Goal: Information Seeking & Learning: Learn about a topic

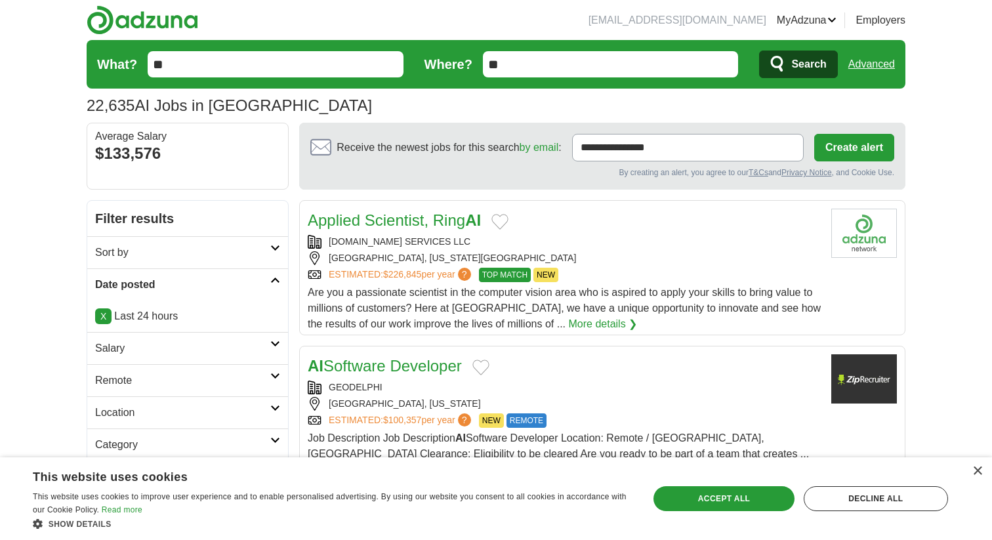
click at [803, 62] on span "Search" at bounding box center [808, 64] width 35 height 26
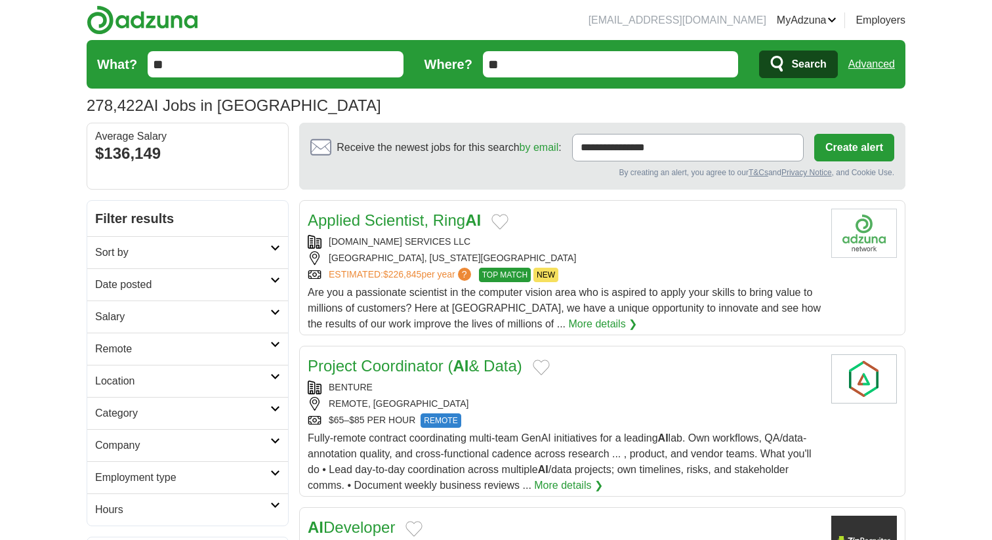
click at [195, 285] on h2 "Date posted" at bounding box center [182, 285] width 175 height 16
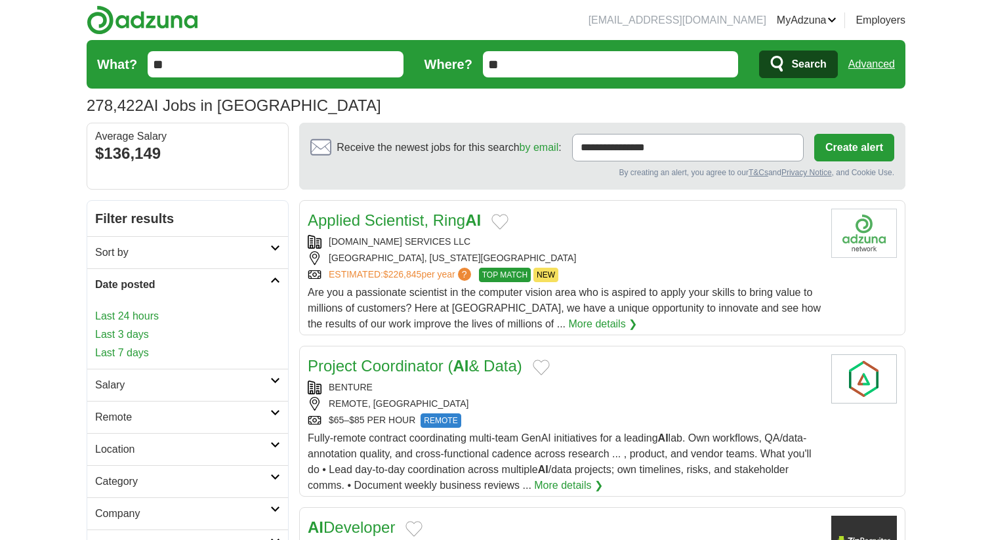
click at [156, 317] on link "Last 24 hours" at bounding box center [187, 316] width 185 height 16
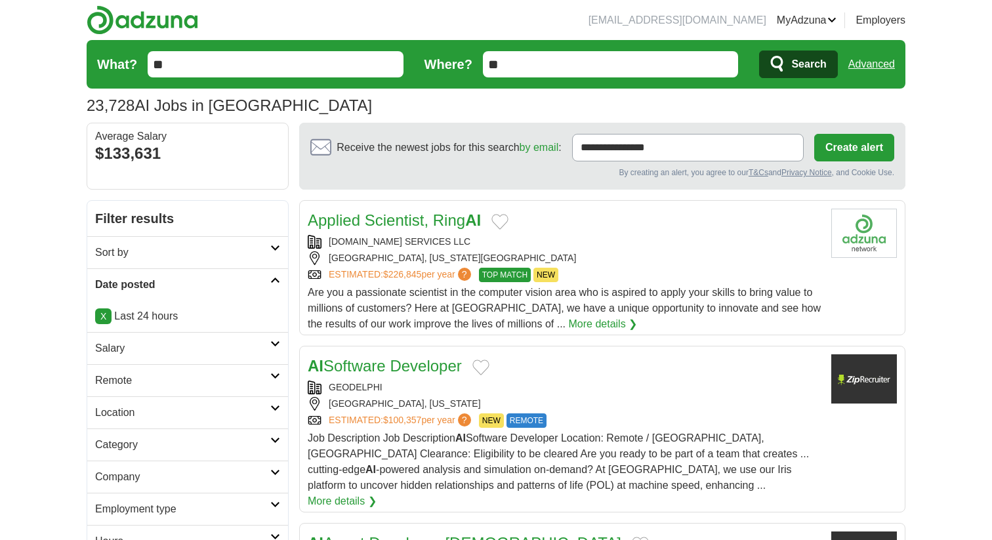
click at [100, 319] on link "X" at bounding box center [103, 316] width 16 height 16
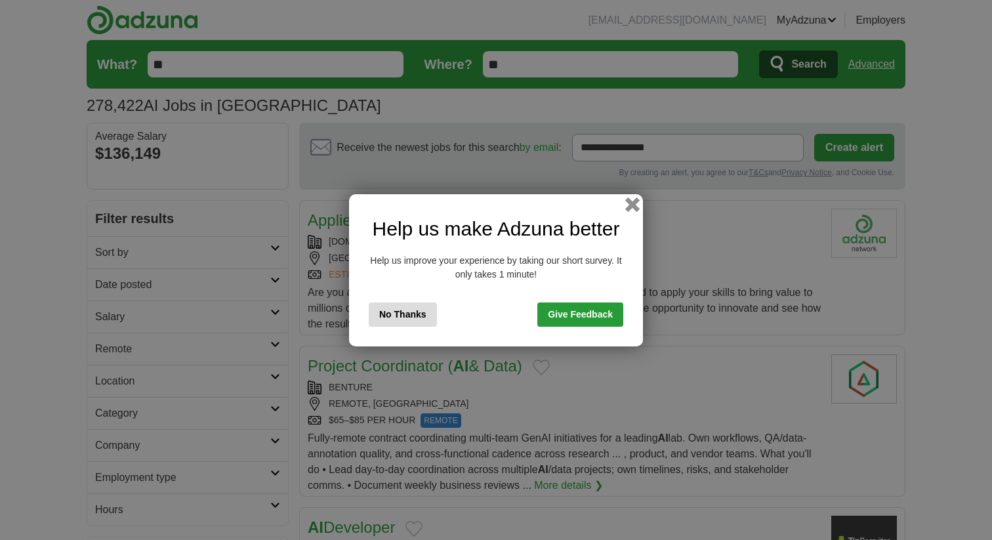
click at [634, 203] on button "button" at bounding box center [632, 204] width 14 height 14
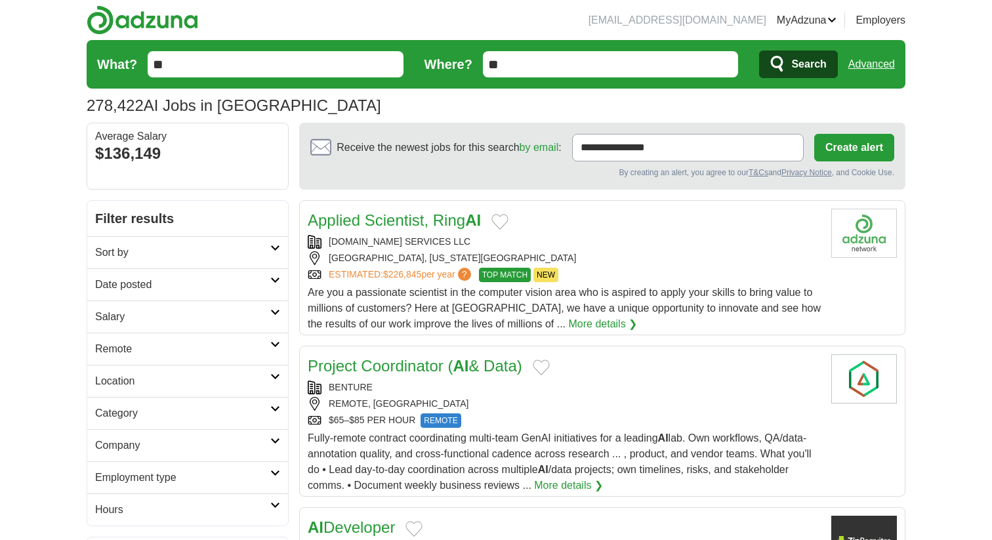
click at [221, 288] on h2 "Date posted" at bounding box center [182, 285] width 175 height 16
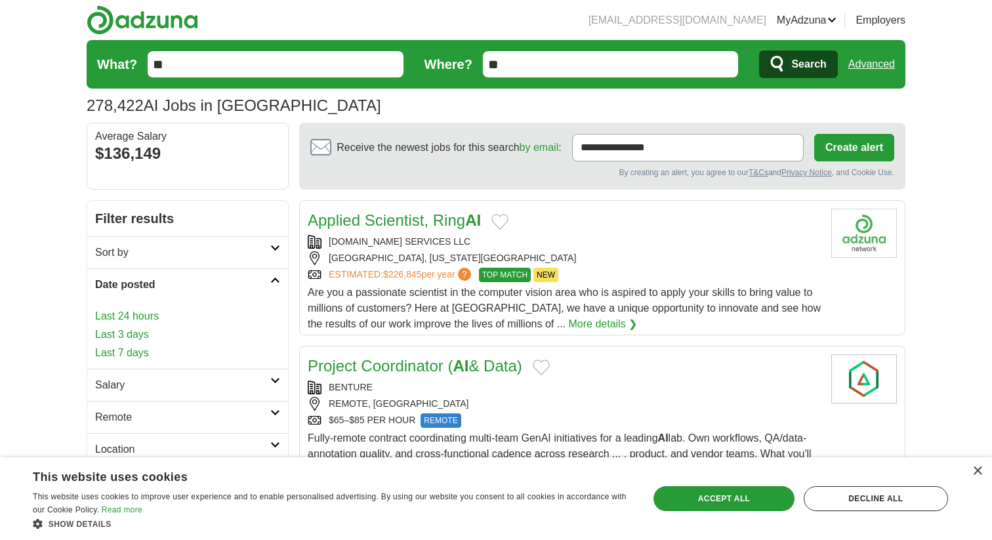
click at [142, 317] on link "Last 24 hours" at bounding box center [187, 316] width 185 height 16
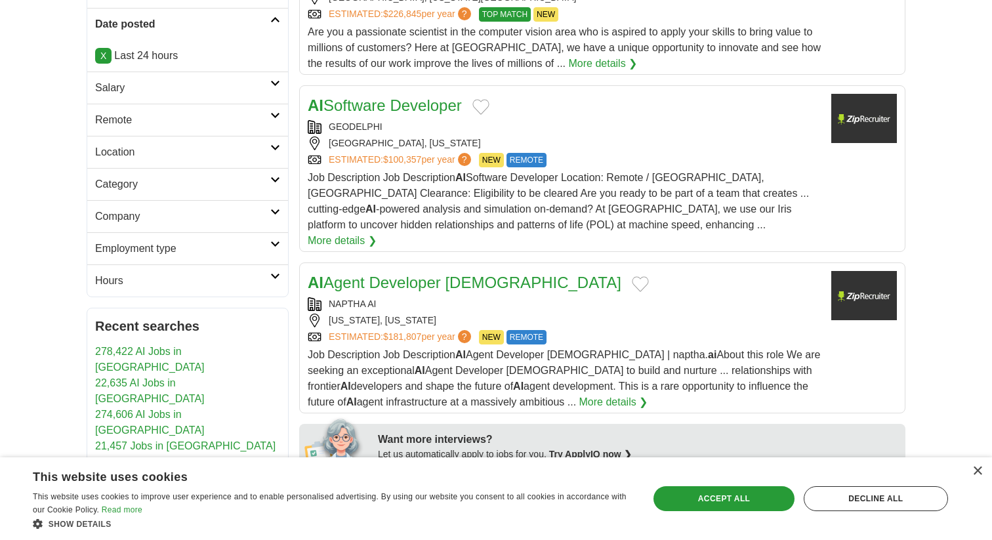
scroll to position [270, 0]
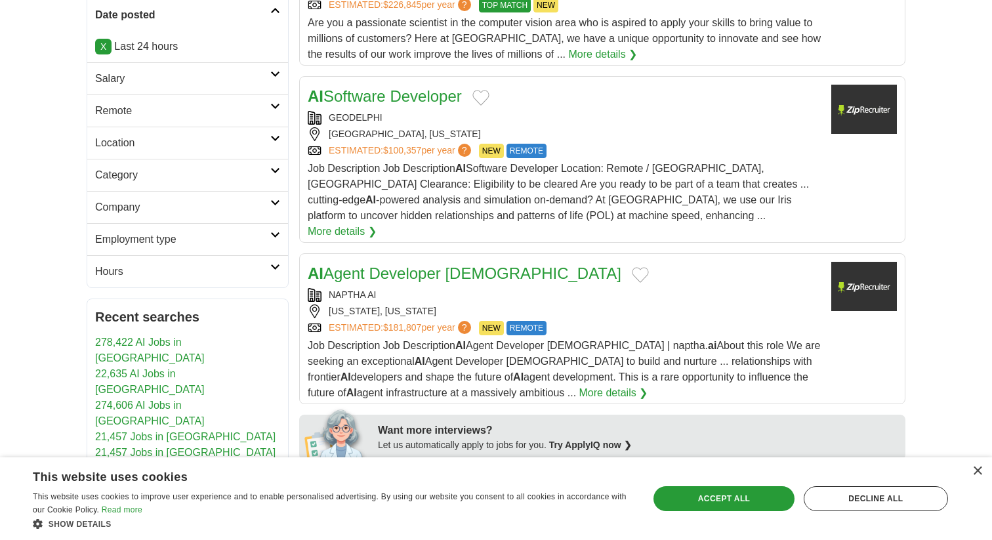
click at [270, 106] on icon at bounding box center [275, 106] width 10 height 7
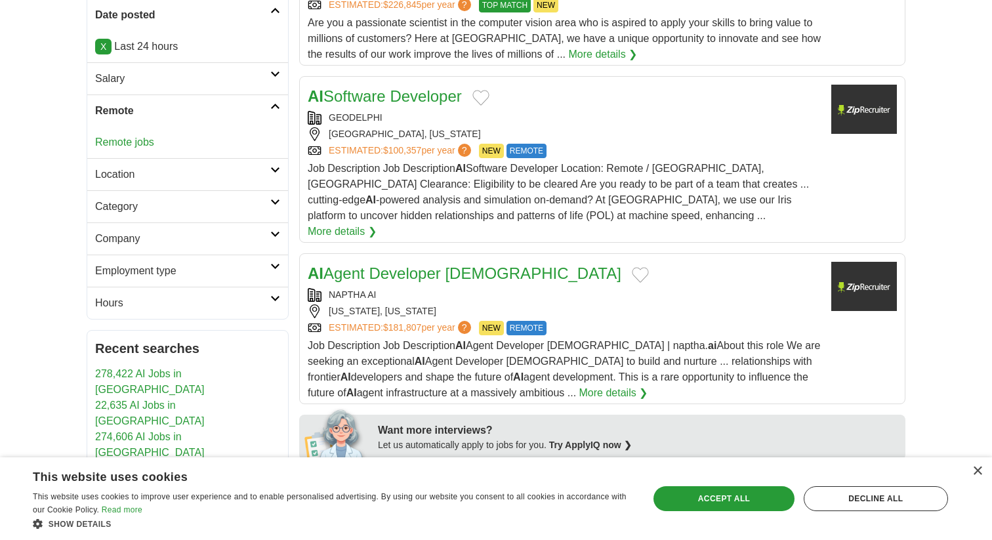
click at [110, 144] on link "Remote jobs" at bounding box center [124, 141] width 59 height 11
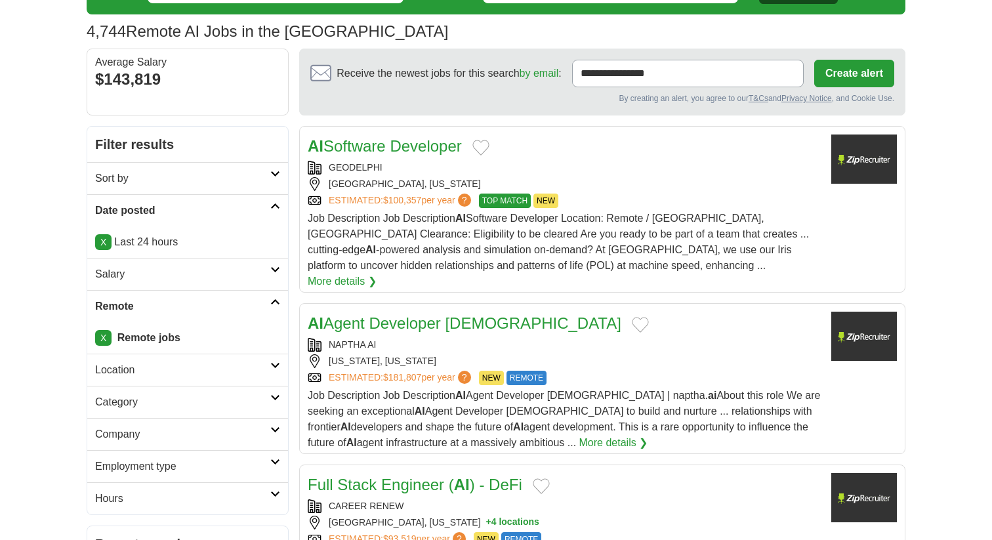
scroll to position [77, 0]
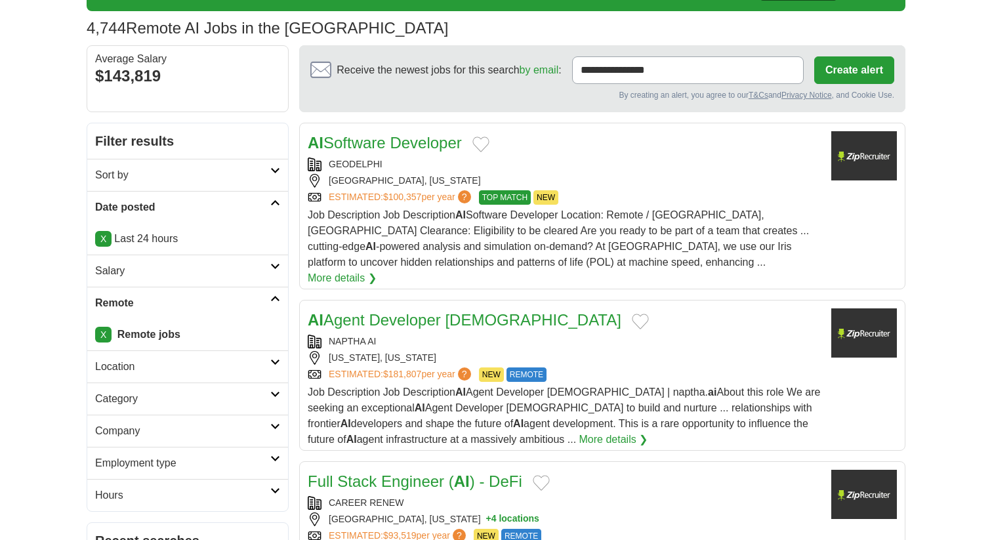
click at [762, 367] on div "ESTIMATED: $181,807 per year ? NEW REMOTE" at bounding box center [564, 374] width 513 height 14
